Goal: Information Seeking & Learning: Learn about a topic

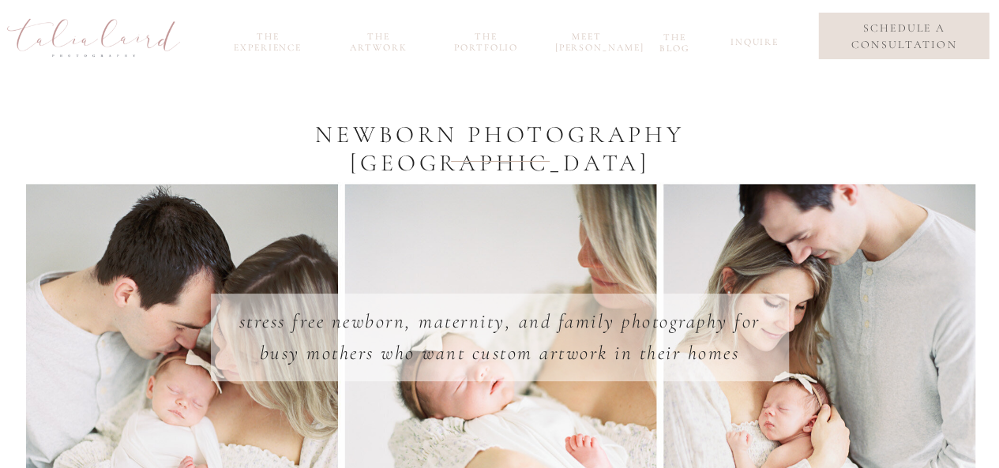
click at [487, 49] on nav "the portfolio" at bounding box center [487, 40] width 76 height 18
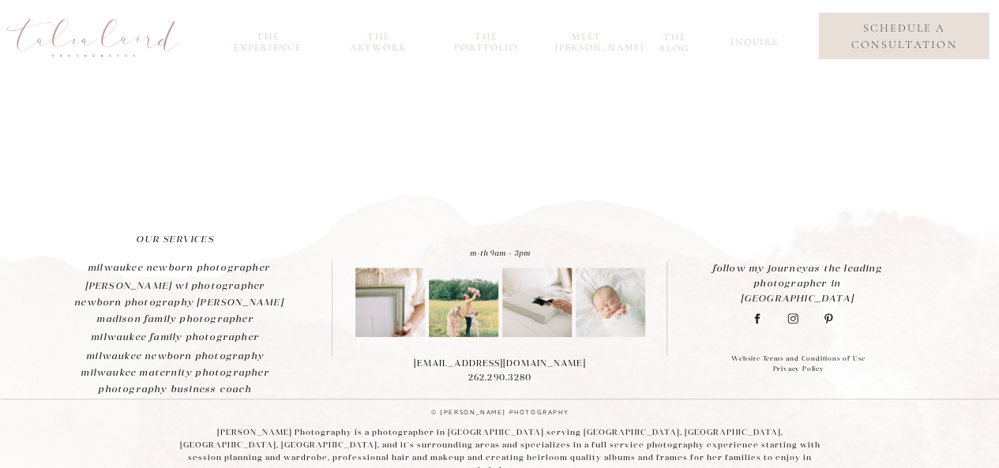
scroll to position [760, 0]
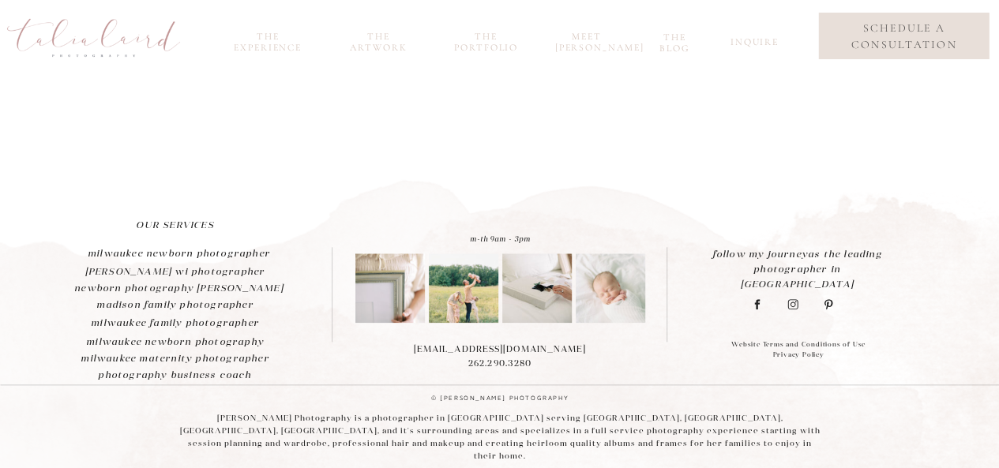
click at [245, 254] on h2 "milwaukee newborn photographer" at bounding box center [179, 254] width 278 height 17
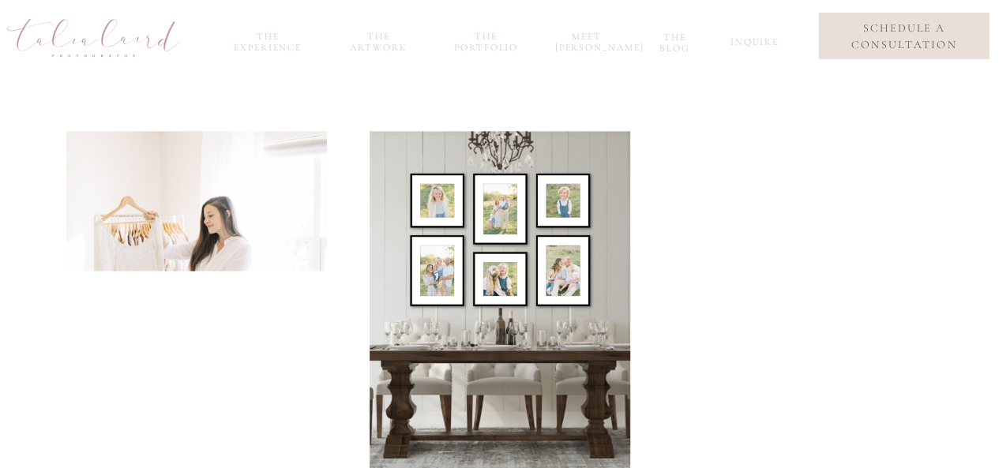
scroll to position [1106, 0]
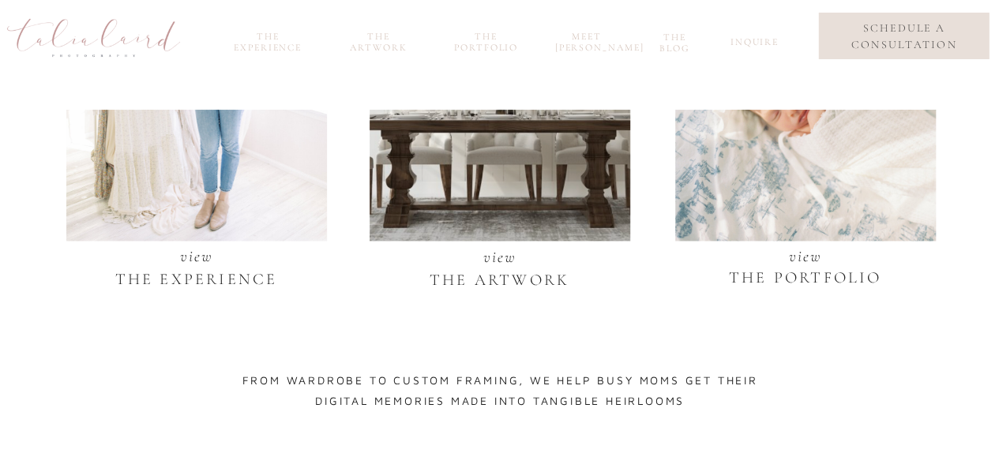
click at [201, 277] on p "view" at bounding box center [196, 271] width 201 height 55
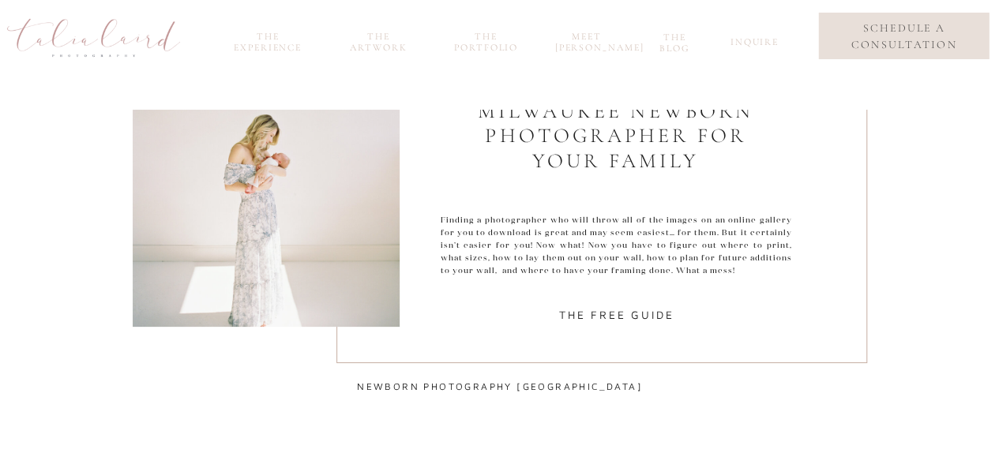
scroll to position [3331, 0]
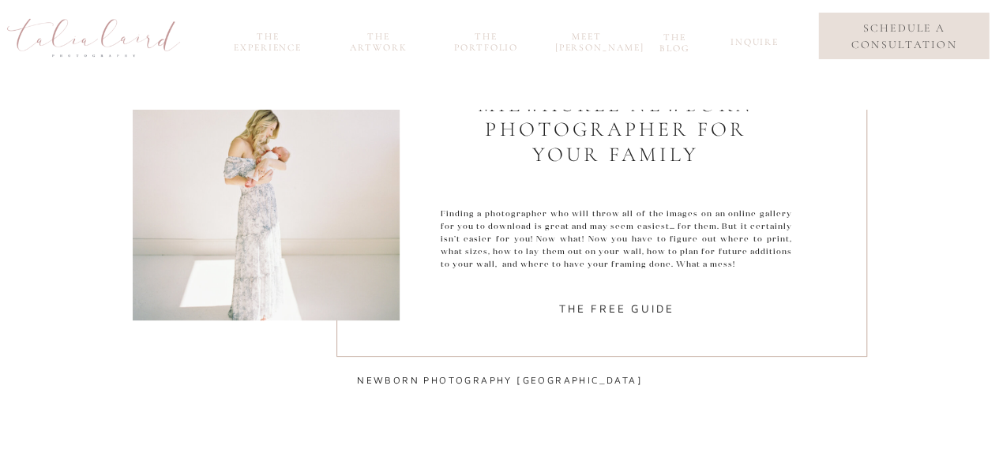
click at [603, 313] on h3 "the free guide" at bounding box center [617, 309] width 118 height 20
